Goal: Information Seeking & Learning: Learn about a topic

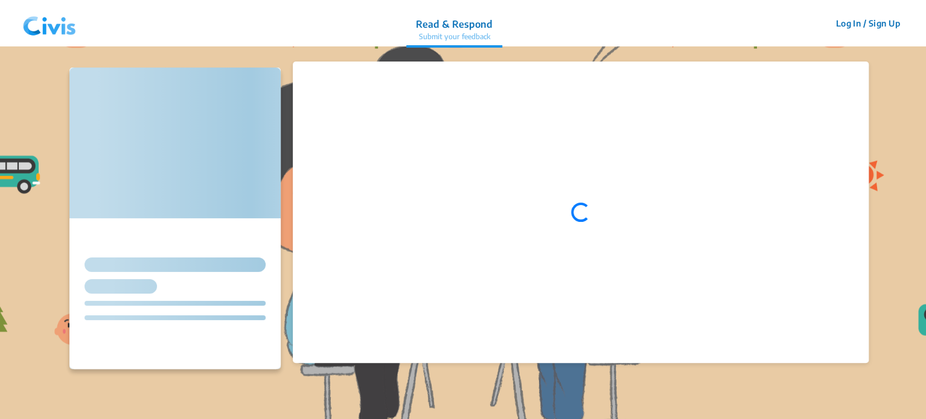
click at [57, 29] on img at bounding box center [49, 23] width 63 height 36
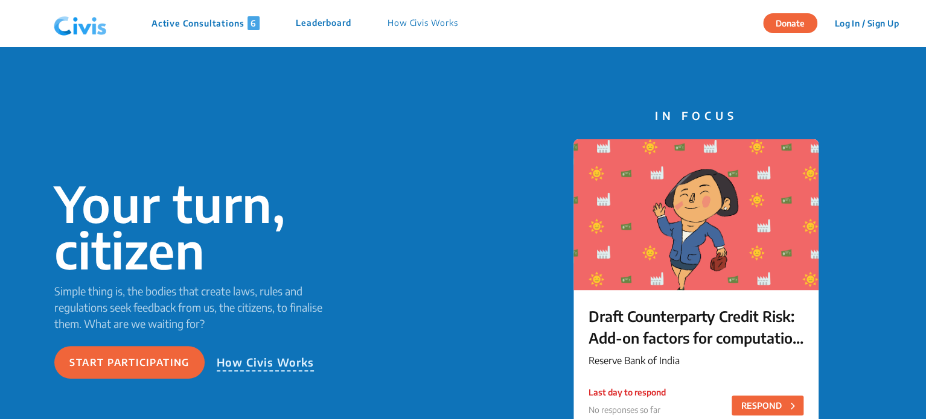
click at [203, 27] on p "Active Consultations 6" at bounding box center [205, 23] width 108 height 14
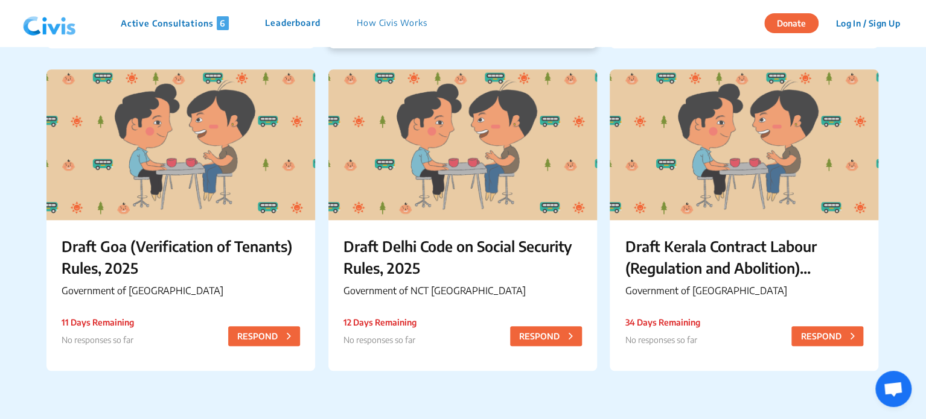
scroll to position [409, 0]
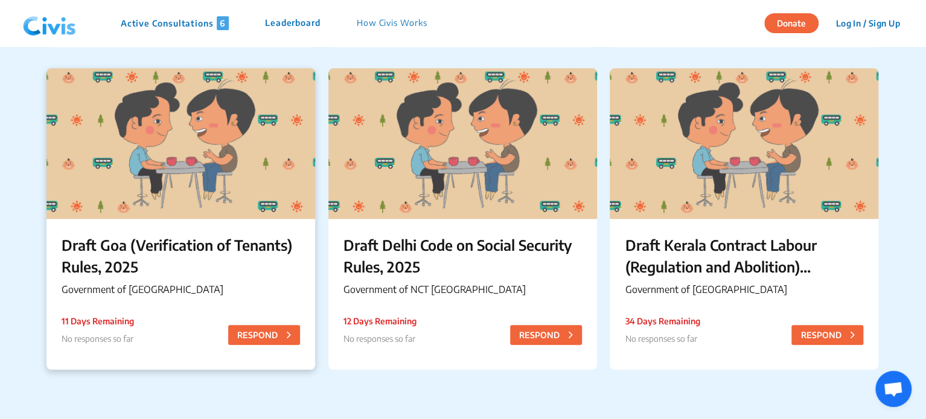
click at [229, 261] on p "Draft Goa (Verification of Tenants) Rules, 2025" at bounding box center [181, 255] width 238 height 43
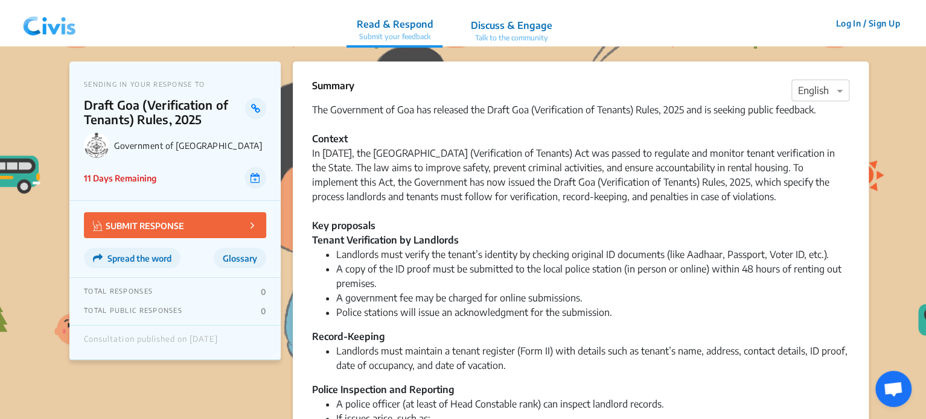
click at [654, 192] on div "In [DATE], the [GEOGRAPHIC_DATA] (Verification of Tenants) Act was passed to re…" at bounding box center [580, 189] width 537 height 87
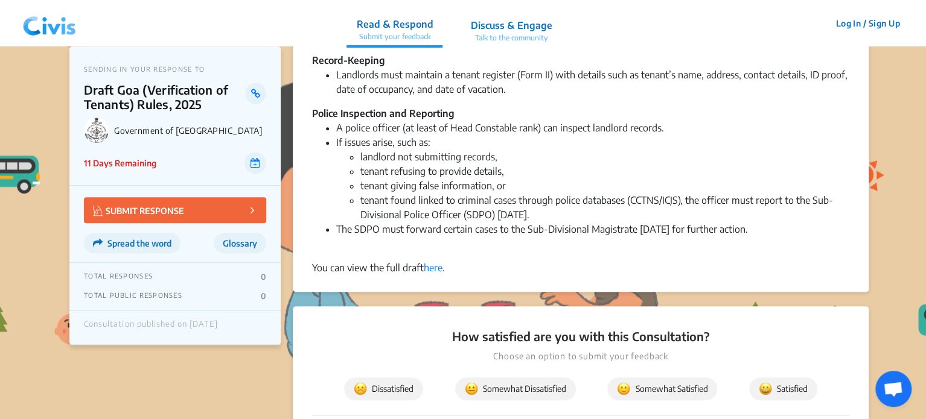
scroll to position [279, 0]
